Goal: Information Seeking & Learning: Learn about a topic

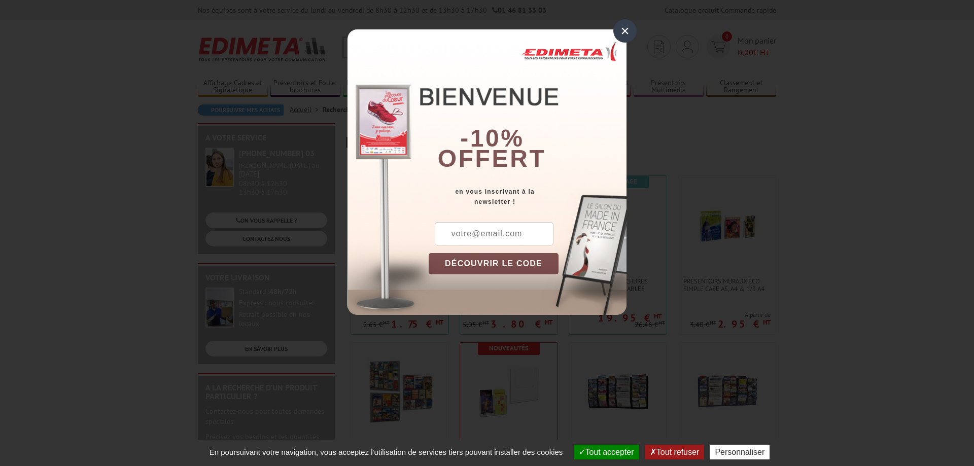
click at [624, 29] on div "×" at bounding box center [625, 30] width 23 height 23
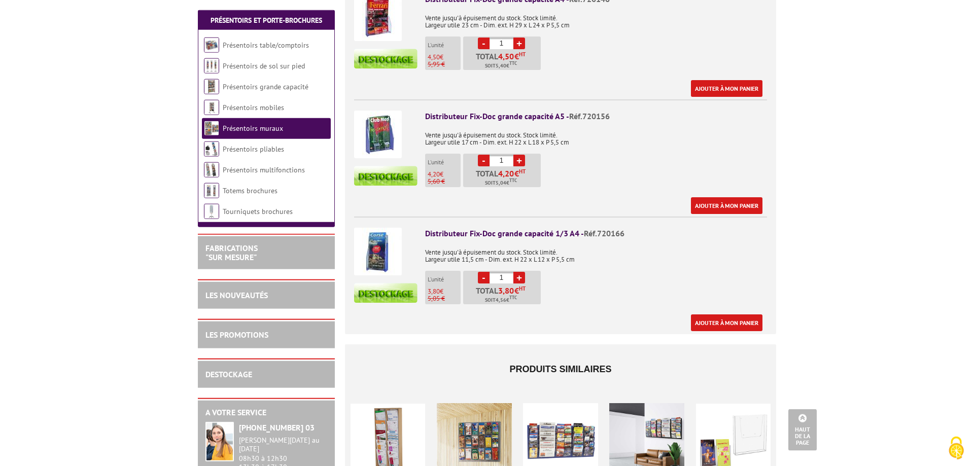
scroll to position [569, 0]
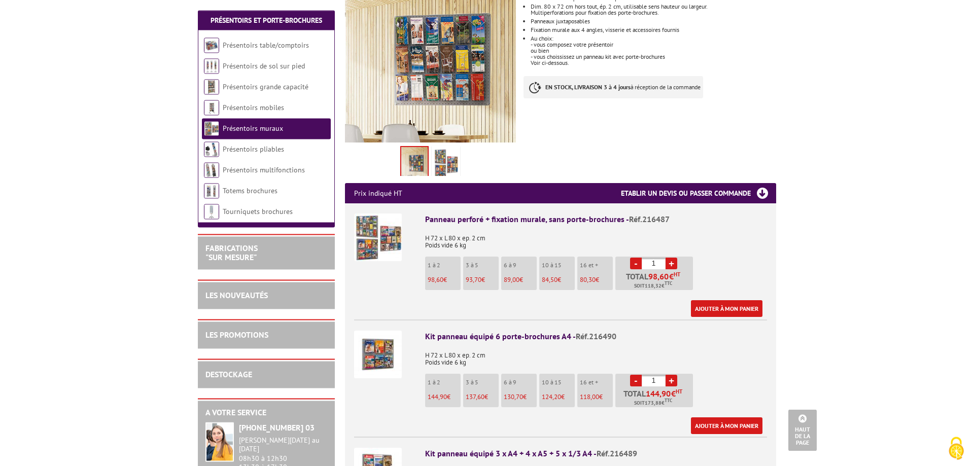
scroll to position [155, 0]
